Goal: Register for event/course

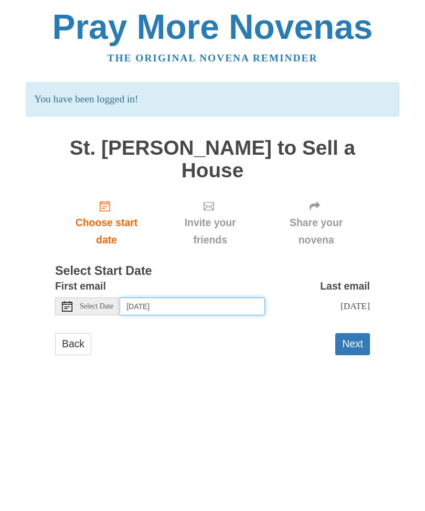
click at [223, 301] on input "[DATE]" at bounding box center [192, 306] width 145 height 18
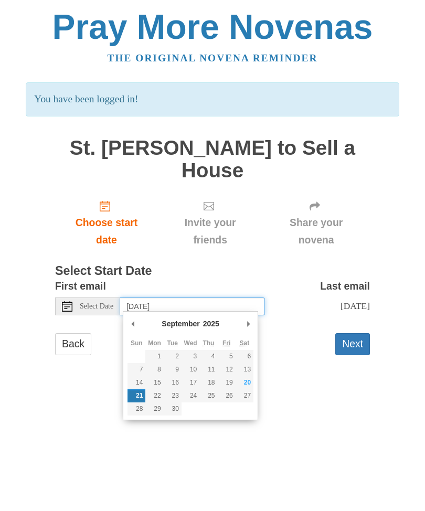
click at [238, 306] on input "[DATE]" at bounding box center [192, 306] width 145 height 18
click at [362, 341] on button "Next" at bounding box center [352, 343] width 35 height 21
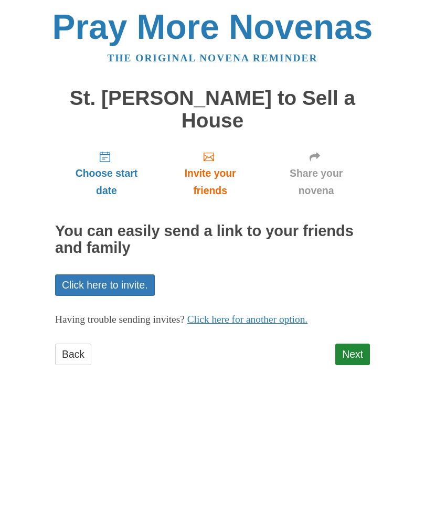
click at [359, 351] on link "Next" at bounding box center [352, 353] width 35 height 21
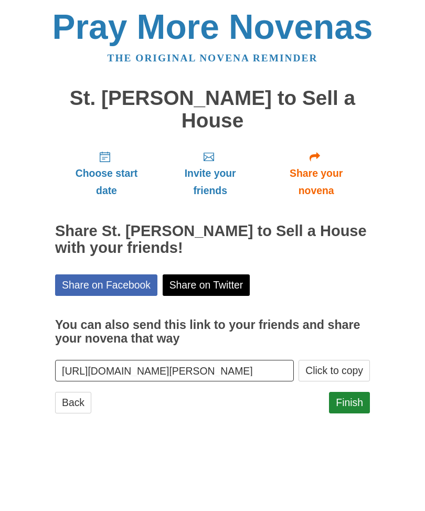
click at [357, 400] on link "Finish" at bounding box center [349, 402] width 41 height 21
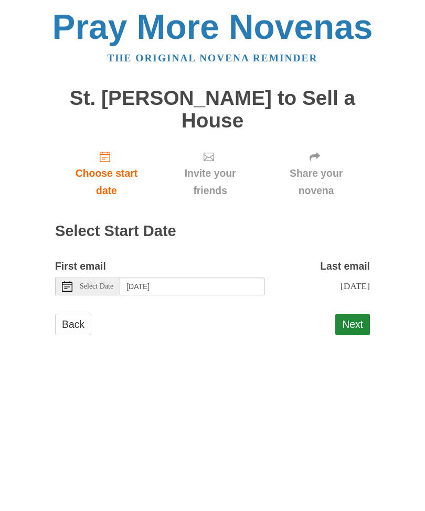
click at [353, 318] on button "Next" at bounding box center [352, 323] width 35 height 21
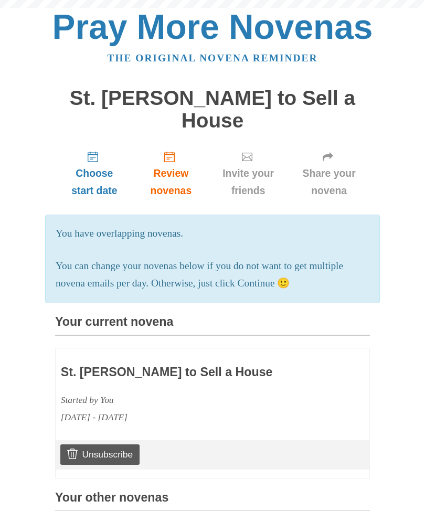
scroll to position [259, 0]
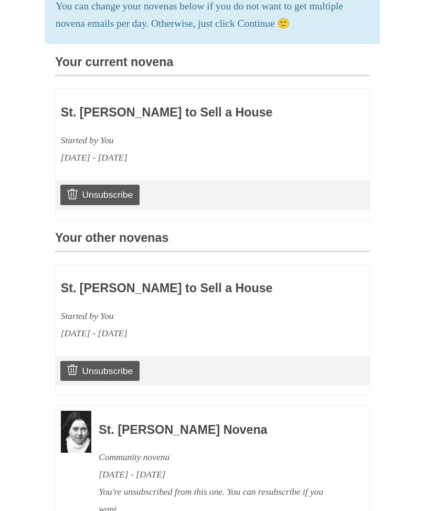
click at [124, 191] on link "Unsubscribe" at bounding box center [99, 195] width 79 height 20
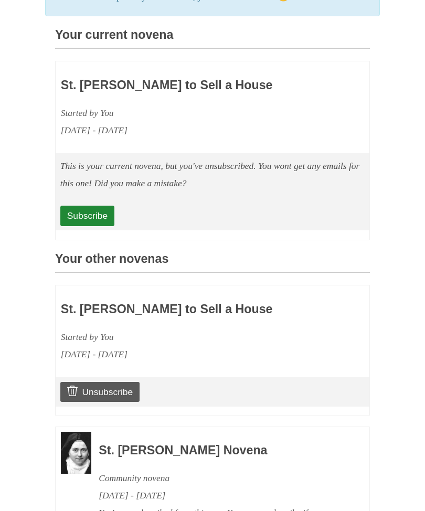
scroll to position [384, 0]
